Goal: Find specific page/section: Find specific page/section

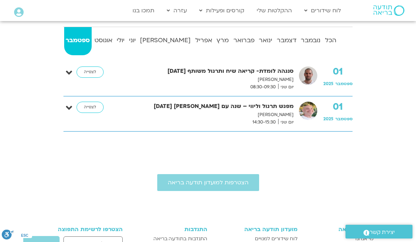
click at [273, 11] on link "ההקלטות שלי" at bounding box center [274, 10] width 42 height 13
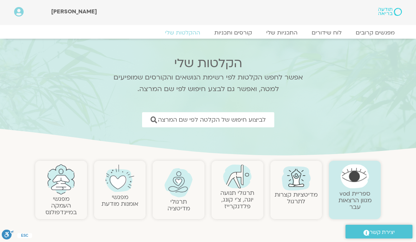
click at [231, 122] on span "לביצוע חיפוש של הקלטה לפי שם המרצה" at bounding box center [212, 120] width 108 height 7
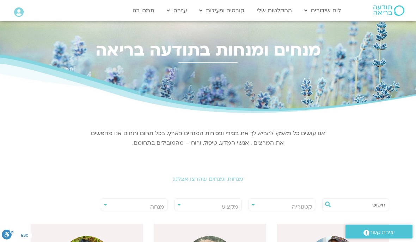
click at [156, 208] on span "מנחה" at bounding box center [157, 207] width 14 height 8
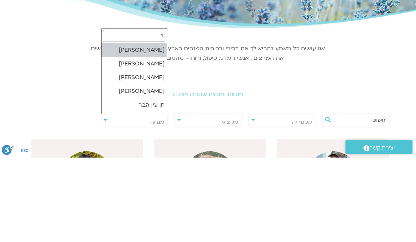
type input "בן"
select select "******"
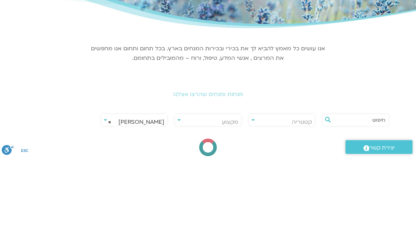
scroll to position [85, 0]
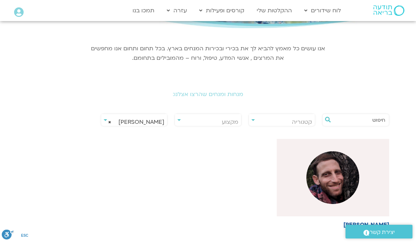
click at [331, 182] on img at bounding box center [332, 177] width 53 height 53
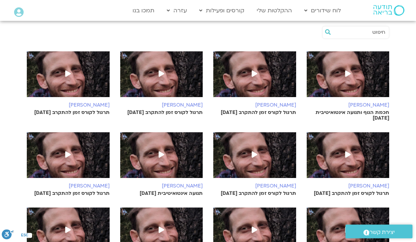
scroll to position [248, 0]
